Goal: Task Accomplishment & Management: Manage account settings

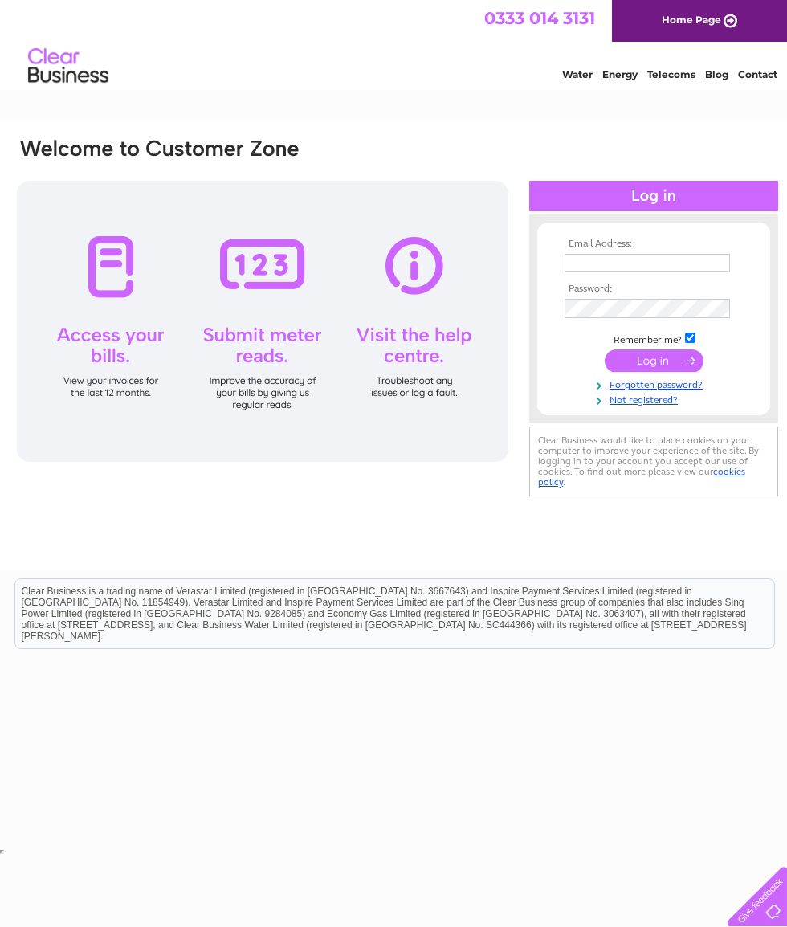
click at [632, 255] on input "text" at bounding box center [647, 263] width 165 height 18
type input "Johnhogg1951@gmail.com"
click at [657, 369] on input "submit" at bounding box center [654, 362] width 99 height 22
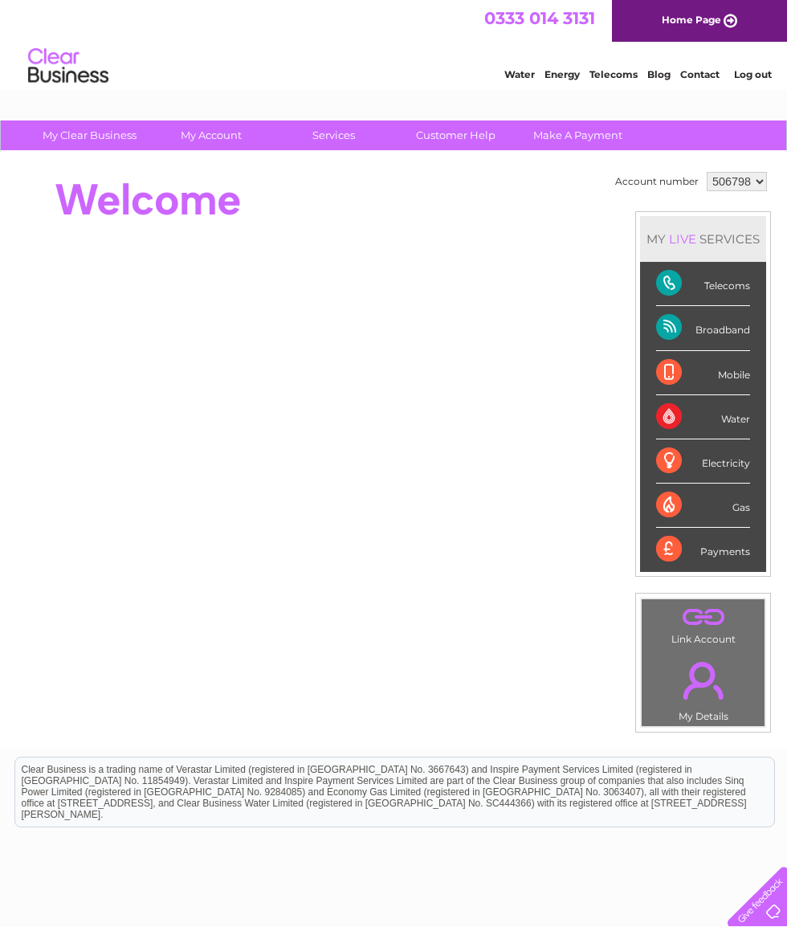
click at [781, 915] on div at bounding box center [754, 893] width 66 height 66
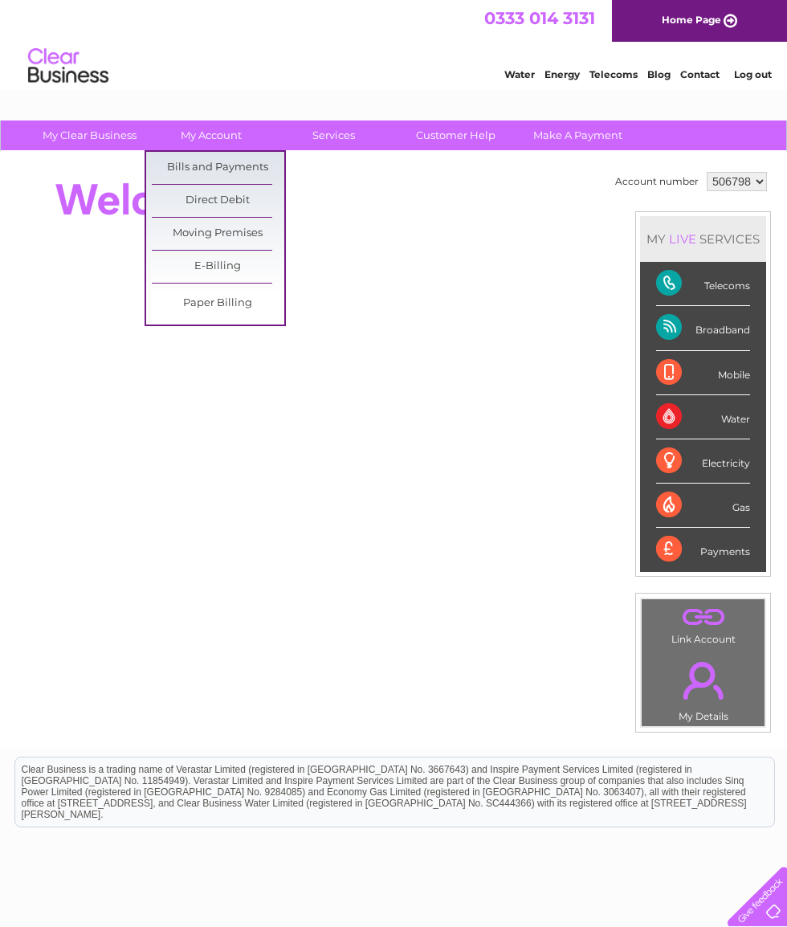
click at [238, 168] on link "Bills and Payments" at bounding box center [218, 168] width 132 height 32
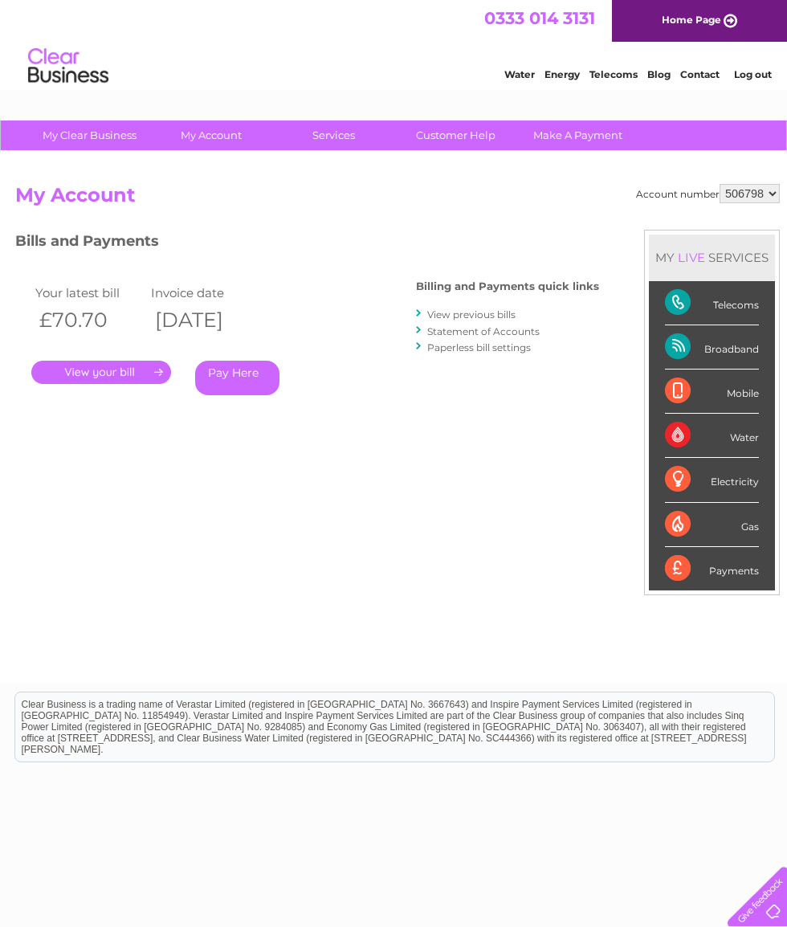
click at [140, 366] on link "." at bounding box center [101, 372] width 140 height 23
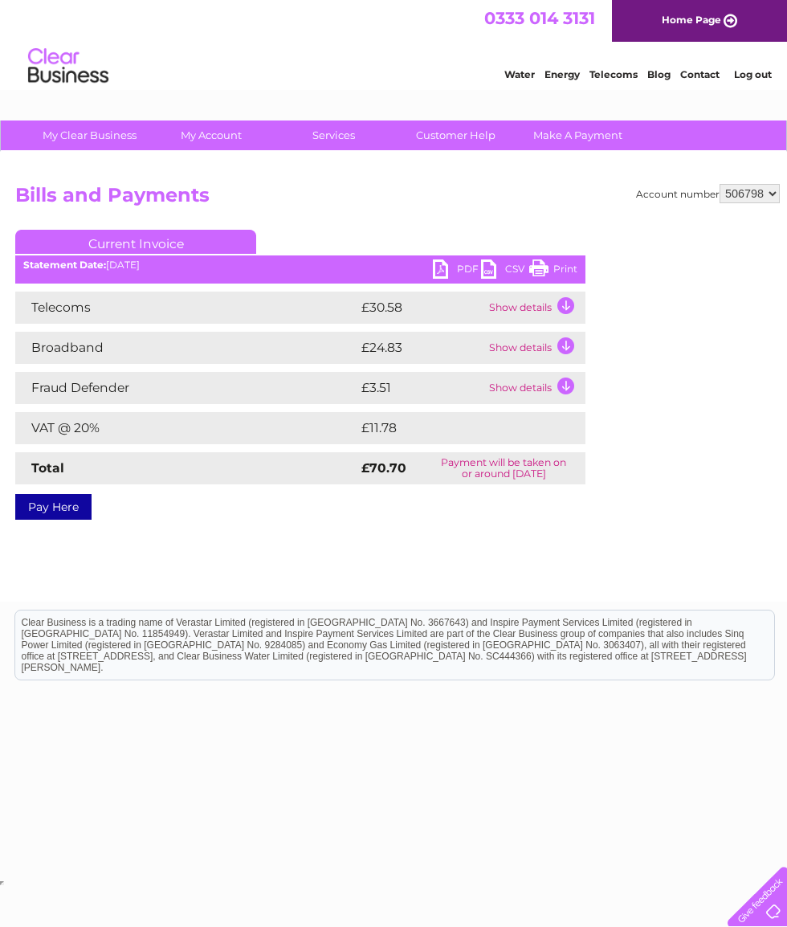
click at [448, 277] on link "PDF" at bounding box center [457, 270] width 48 height 23
click at [752, 203] on select "506798 909240" at bounding box center [749, 193] width 60 height 19
select select "909240"
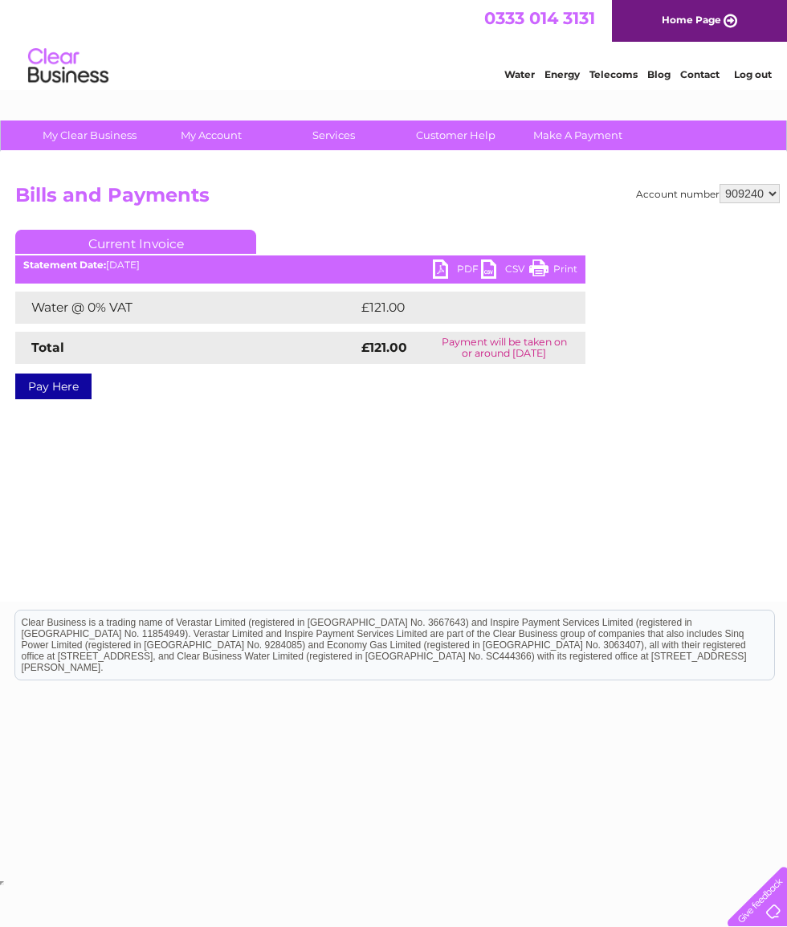
click at [442, 273] on link "PDF" at bounding box center [457, 270] width 48 height 23
